Goal: Use online tool/utility

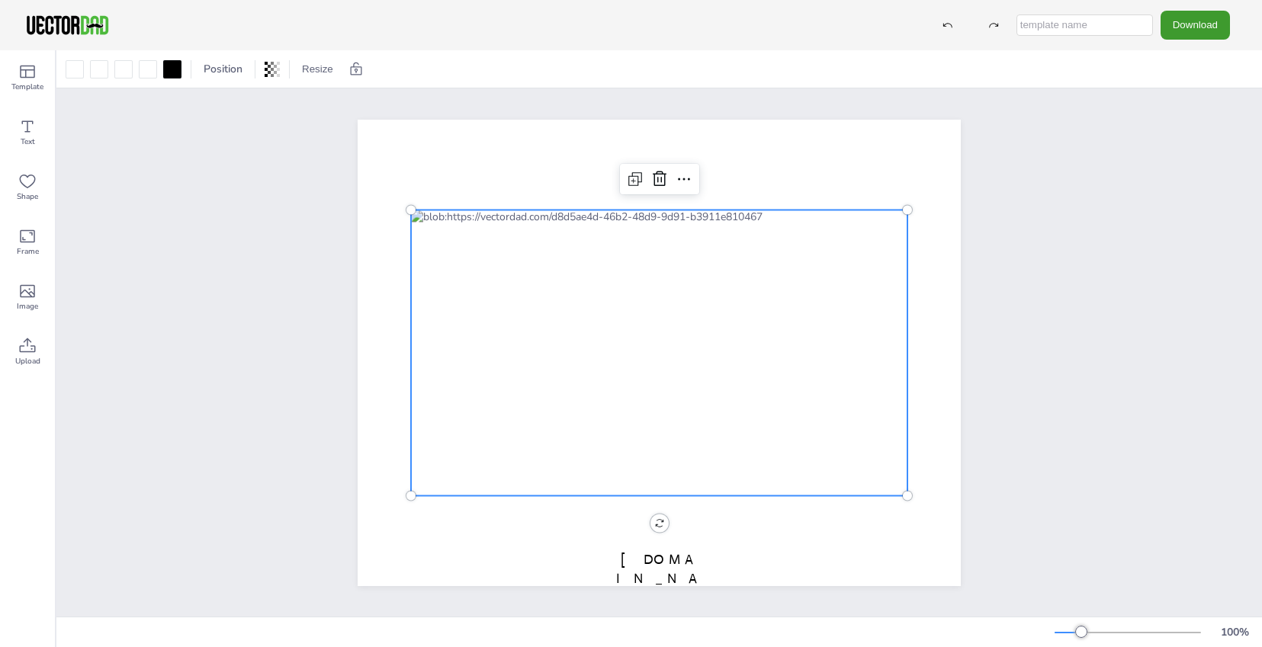
click at [722, 448] on div at bounding box center [659, 353] width 496 height 286
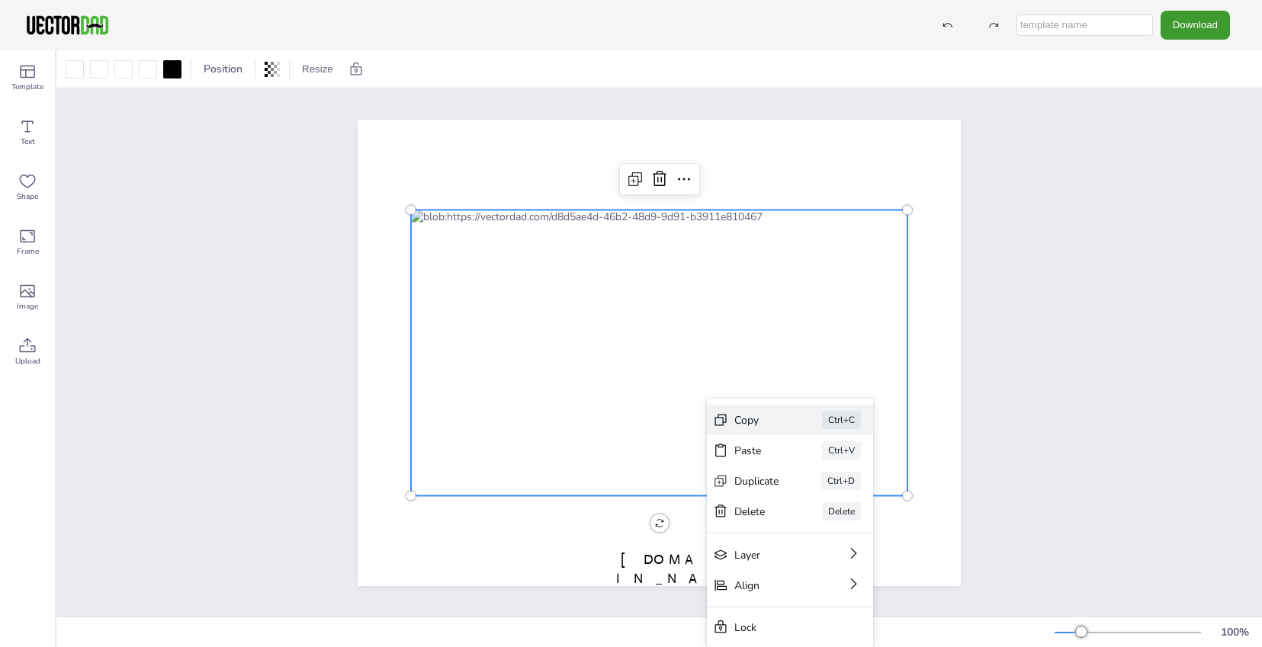
click at [735, 428] on div "Copy Ctrl+C" at bounding box center [790, 420] width 166 height 30
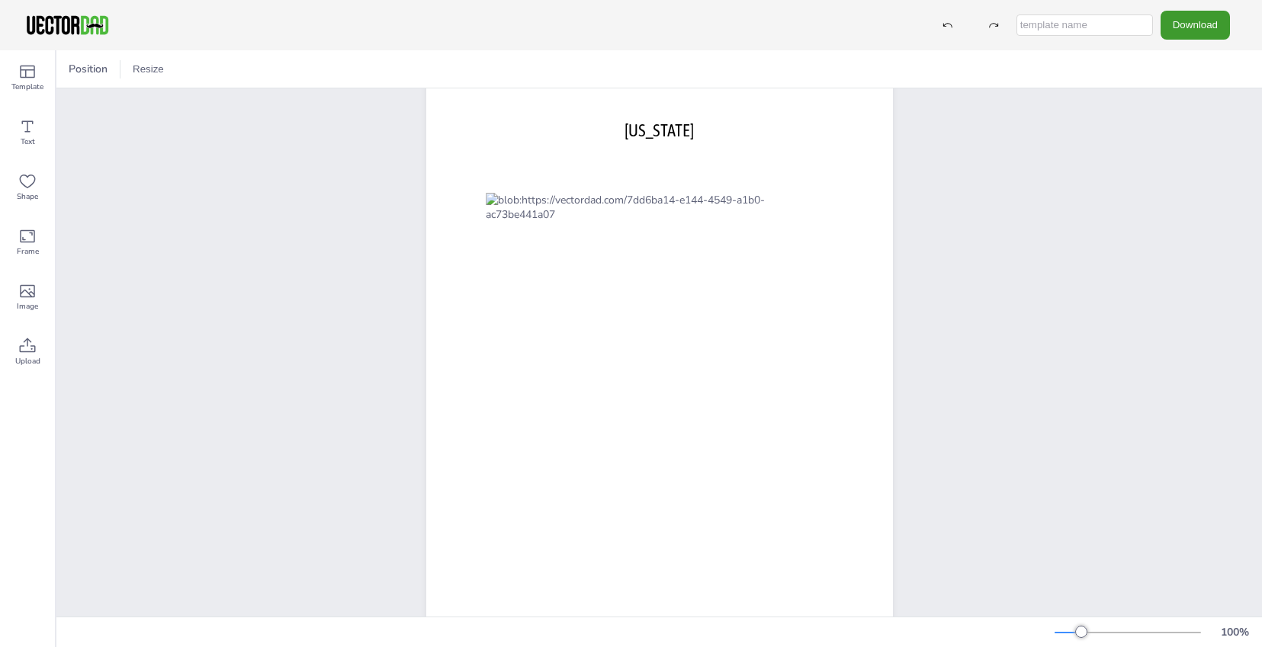
scroll to position [52, 0]
